Goal: Task Accomplishment & Management: Use online tool/utility

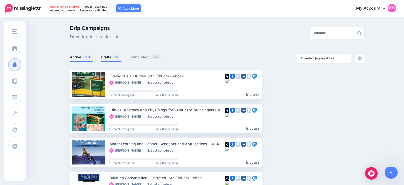
click at [74, 56] on link "Active 101" at bounding box center [81, 57] width 23 height 6
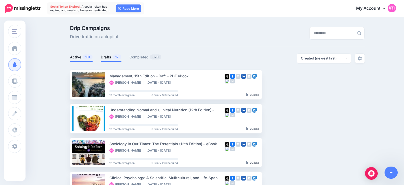
click at [115, 57] on span "12" at bounding box center [117, 56] width 9 height 5
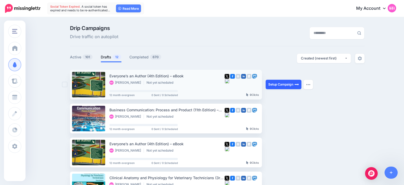
click at [279, 83] on link "Setup Campaign" at bounding box center [284, 84] width 36 height 9
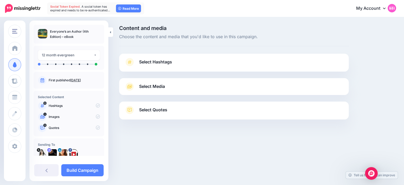
click at [212, 59] on link "Select Hashtags" at bounding box center [233, 65] width 219 height 14
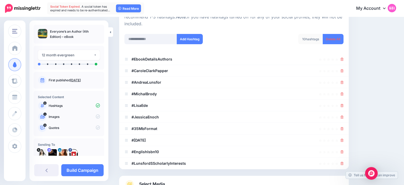
scroll to position [65, 0]
click at [330, 34] on link "Delete All" at bounding box center [333, 39] width 21 height 10
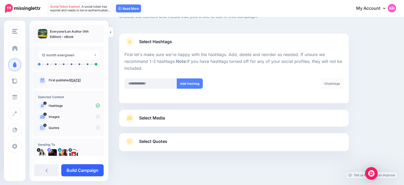
click at [77, 169] on link "Build Campaign" at bounding box center [82, 170] width 42 height 12
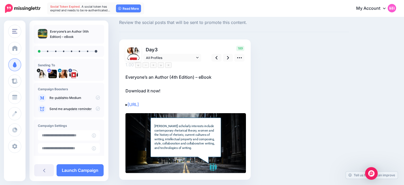
scroll to position [16, 0]
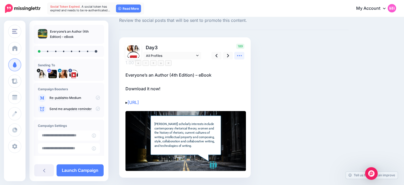
click at [236, 57] on link at bounding box center [239, 56] width 10 height 8
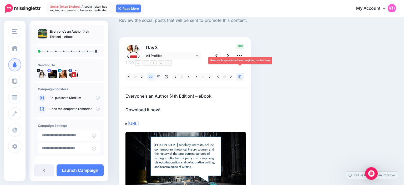
click at [239, 75] on icon at bounding box center [239, 77] width 3 height 4
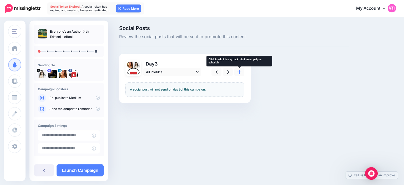
scroll to position [0, 0]
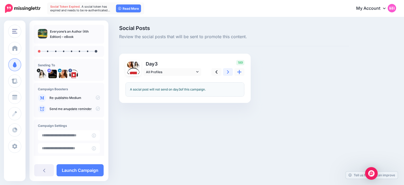
click at [232, 71] on link at bounding box center [228, 72] width 10 height 8
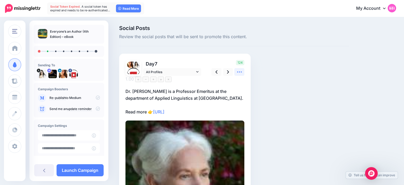
click at [242, 73] on icon at bounding box center [240, 72] width 6 height 6
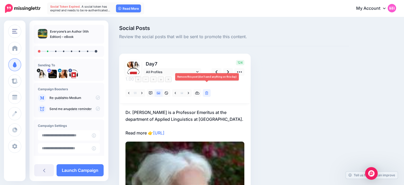
click at [209, 89] on link at bounding box center [207, 93] width 8 height 8
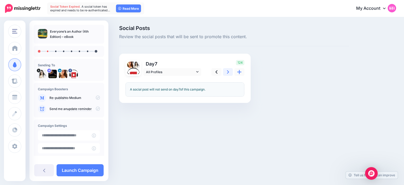
click at [226, 71] on link at bounding box center [228, 72] width 10 height 8
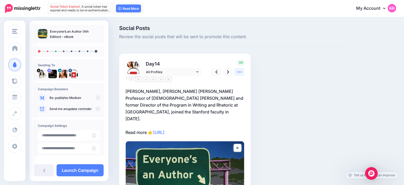
click at [237, 69] on link at bounding box center [239, 72] width 10 height 8
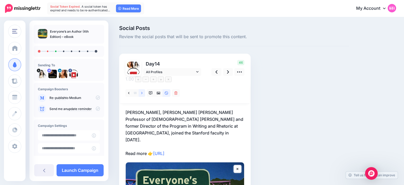
click at [140, 89] on link at bounding box center [142, 93] width 7 height 8
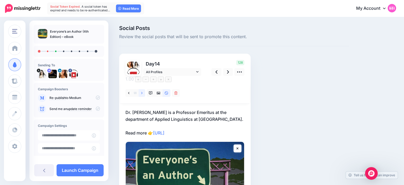
click at [143, 89] on link at bounding box center [142, 93] width 7 height 8
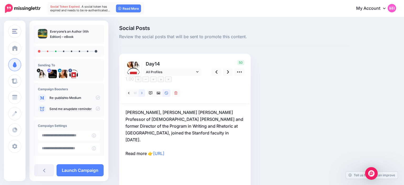
click at [143, 89] on link at bounding box center [142, 93] width 7 height 8
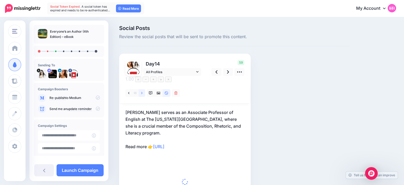
click at [143, 89] on link at bounding box center [142, 93] width 7 height 8
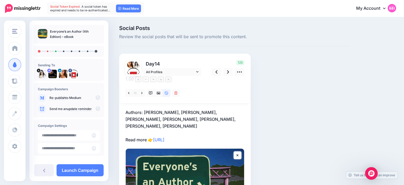
click at [129, 109] on p "Authors: Andrea Lunsfor, Michal Brody, Lisa Ede, Jessica Enoch, Beverly J. Moss…" at bounding box center [185, 126] width 119 height 34
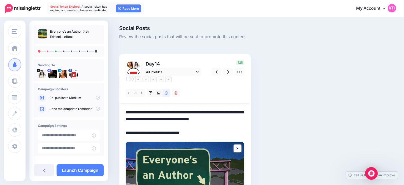
click at [128, 109] on textarea "**********" at bounding box center [185, 122] width 119 height 27
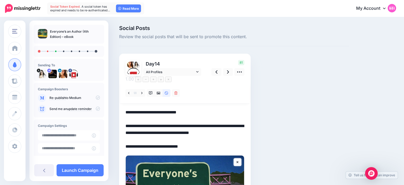
type textarea "**********"
click at [262, 98] on div "Social Posts Review the social posts that will be sent to promote this content.…" at bounding box center [234, 185] width 238 height 319
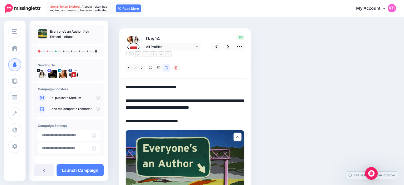
scroll to position [23, 0]
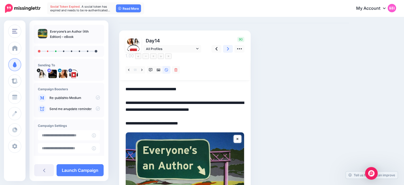
click at [226, 50] on link at bounding box center [228, 49] width 10 height 8
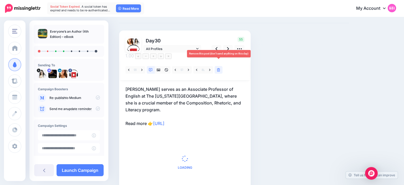
click at [217, 66] on link at bounding box center [219, 70] width 8 height 8
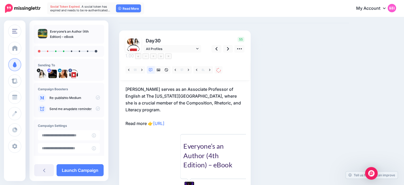
scroll to position [0, 0]
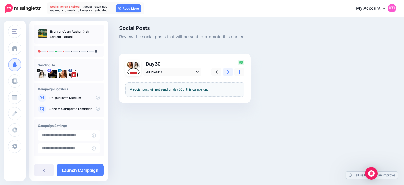
click at [225, 73] on link at bounding box center [228, 72] width 10 height 8
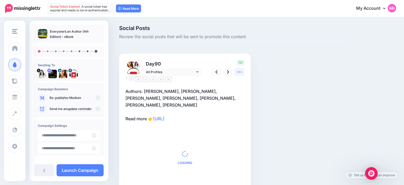
click at [235, 74] on link at bounding box center [239, 72] width 10 height 8
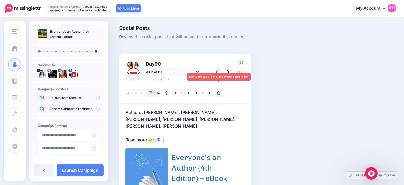
click at [217, 91] on icon at bounding box center [218, 93] width 3 height 4
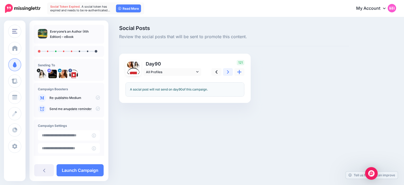
click at [226, 73] on link at bounding box center [228, 72] width 10 height 8
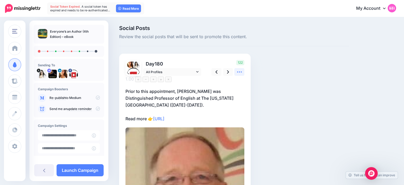
click at [241, 74] on icon at bounding box center [240, 72] width 6 height 6
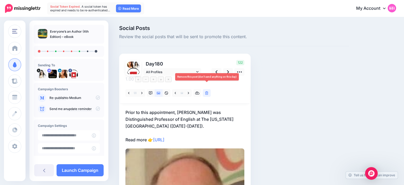
click at [205, 89] on link at bounding box center [207, 93] width 8 height 8
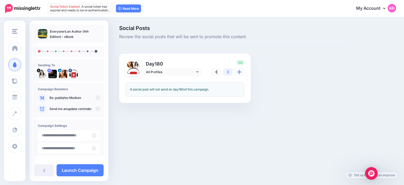
click at [226, 75] on link at bounding box center [228, 72] width 10 height 8
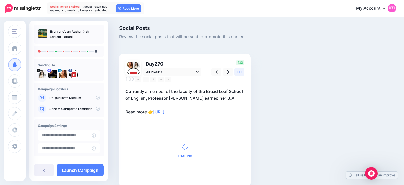
click at [241, 72] on icon at bounding box center [240, 72] width 6 height 6
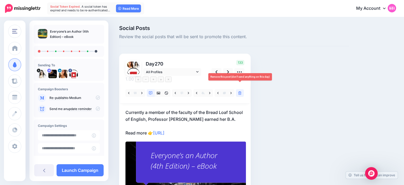
click at [237, 89] on link at bounding box center [240, 93] width 8 height 8
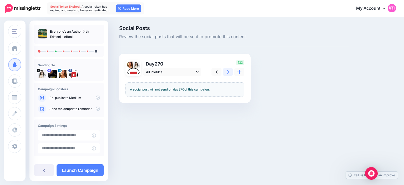
click at [230, 69] on link at bounding box center [228, 72] width 10 height 8
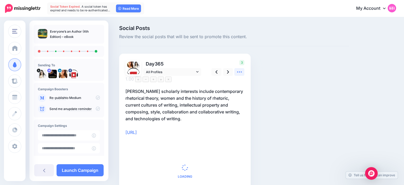
click at [243, 72] on link at bounding box center [239, 72] width 10 height 8
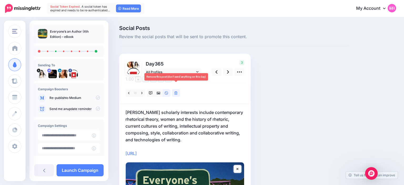
click at [173, 89] on link at bounding box center [176, 93] width 8 height 8
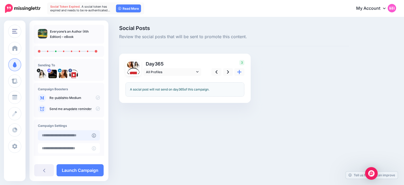
type input "**********"
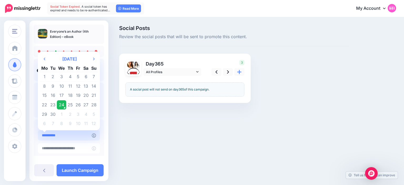
click at [69, 134] on input "**********" at bounding box center [65, 135] width 54 height 10
click at [62, 104] on td "24" at bounding box center [61, 104] width 9 height 9
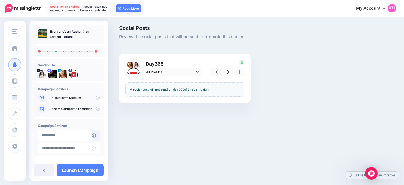
scroll to position [40, 0]
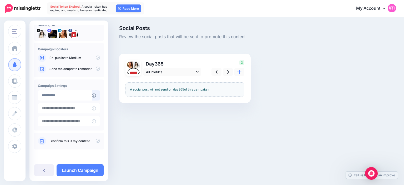
click at [97, 141] on icon at bounding box center [98, 141] width 4 height 4
click at [93, 170] on link "Launch Campaign" at bounding box center [80, 170] width 47 height 12
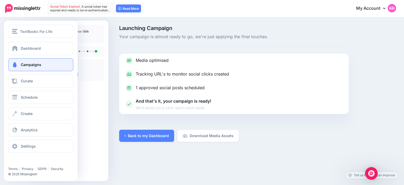
click at [23, 62] on link "Campaigns" at bounding box center [40, 64] width 65 height 13
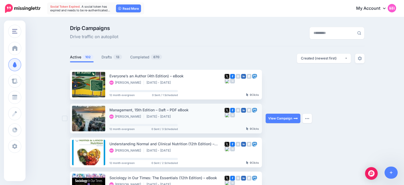
click at [67, 117] on ins at bounding box center [64, 118] width 5 height 5
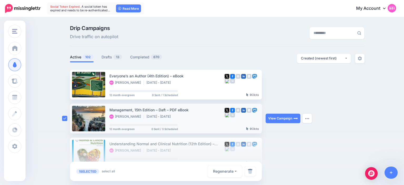
click at [64, 119] on ins at bounding box center [64, 118] width 5 height 5
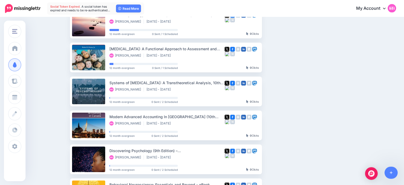
scroll to position [298, 0]
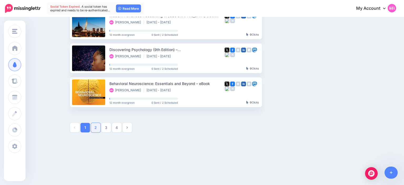
click at [96, 127] on link "2" at bounding box center [95, 127] width 9 height 9
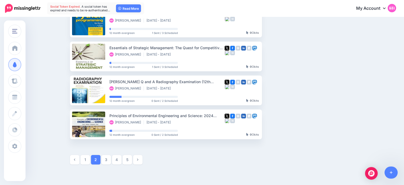
scroll to position [266, 0]
click at [104, 161] on link "3" at bounding box center [106, 159] width 9 height 9
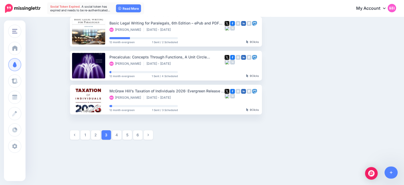
scroll to position [292, 0]
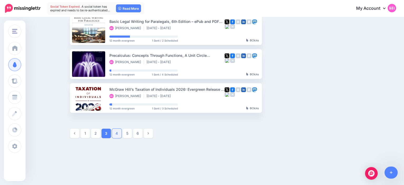
click at [114, 134] on link "4" at bounding box center [116, 133] width 9 height 9
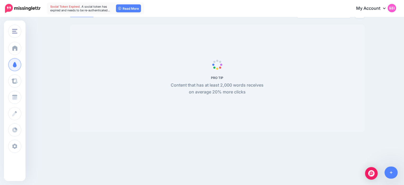
scroll to position [45, 0]
